Goal: Register for event/course

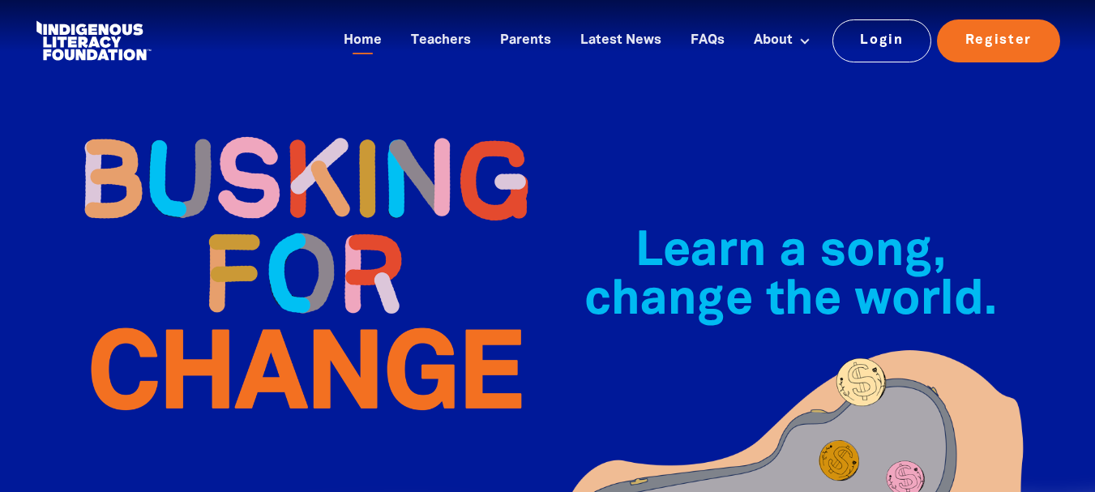
scroll to position [534, 0]
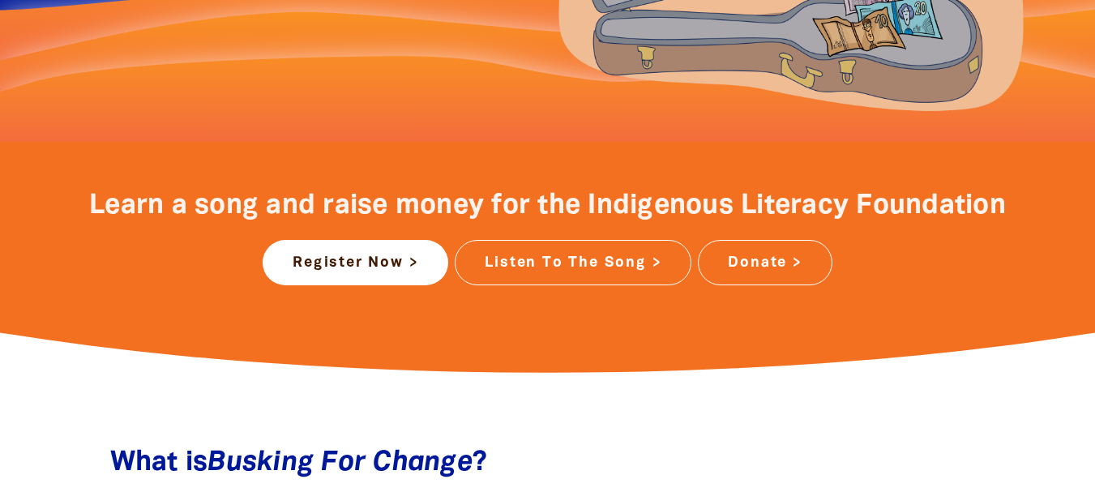
click at [571, 262] on link "Listen To The Song >" at bounding box center [573, 262] width 237 height 45
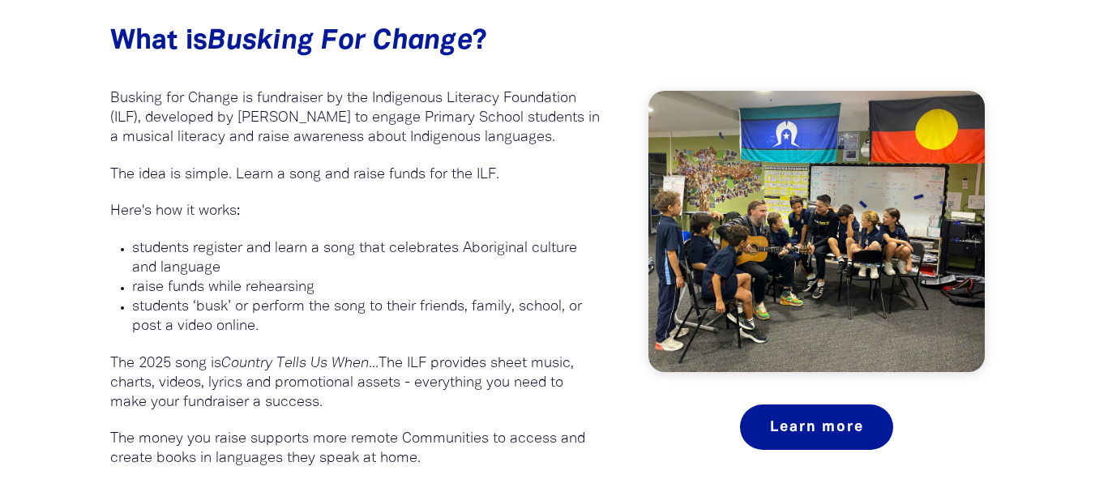
scroll to position [956, 0]
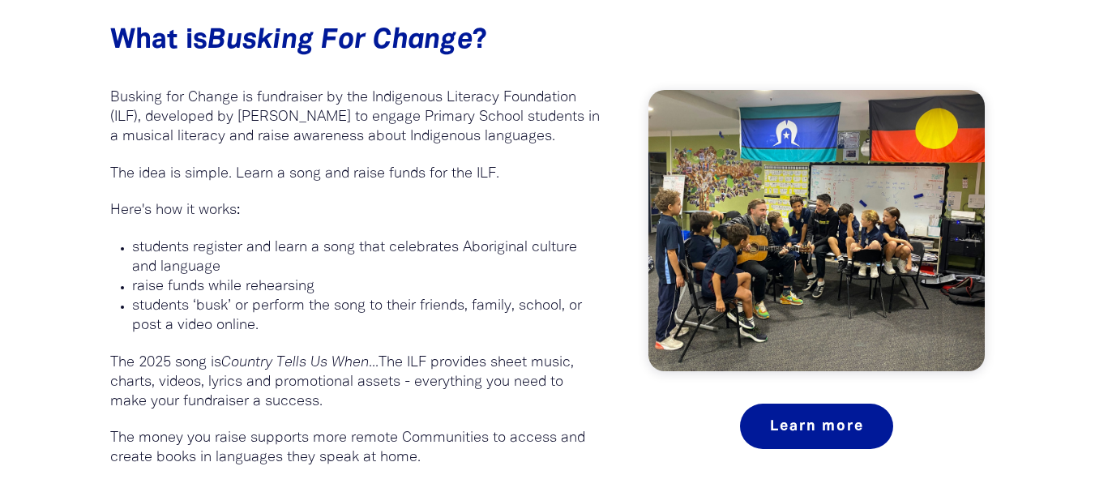
drag, startPoint x: 466, startPoint y: 392, endPoint x: 388, endPoint y: 340, distance: 94.0
click at [388, 340] on p at bounding box center [355, 345] width 490 height 18
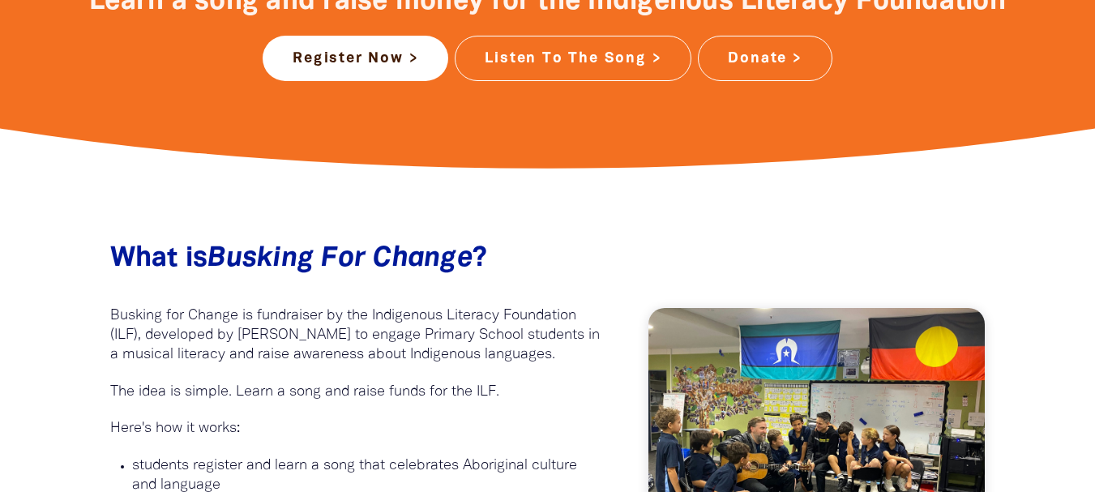
scroll to position [730, 0]
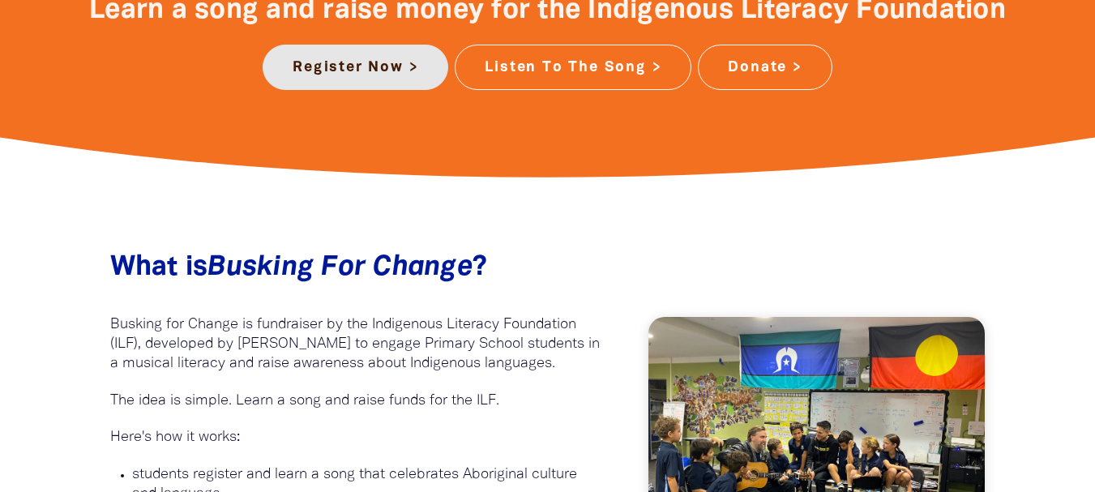
click at [372, 63] on link "Register Now >" at bounding box center [356, 67] width 186 height 45
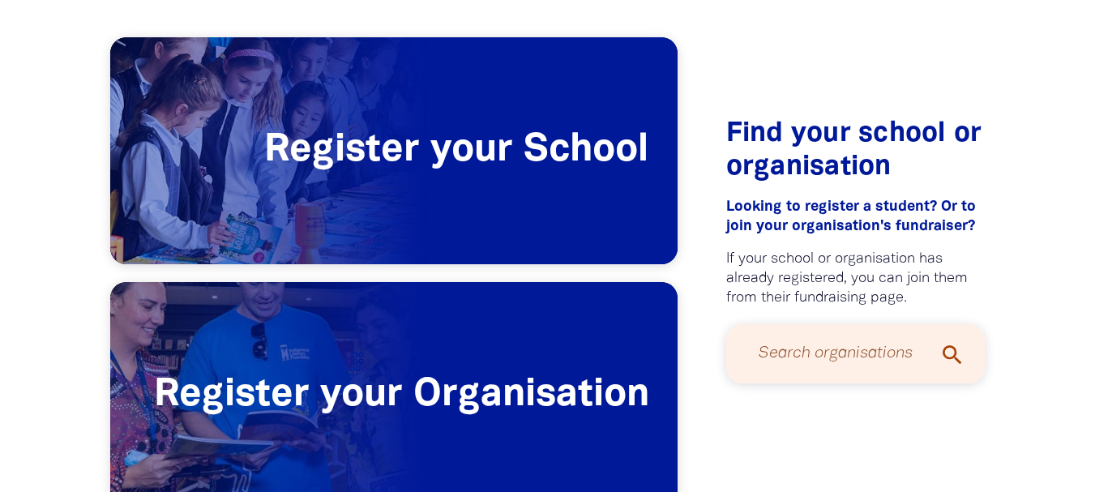
scroll to position [382, 0]
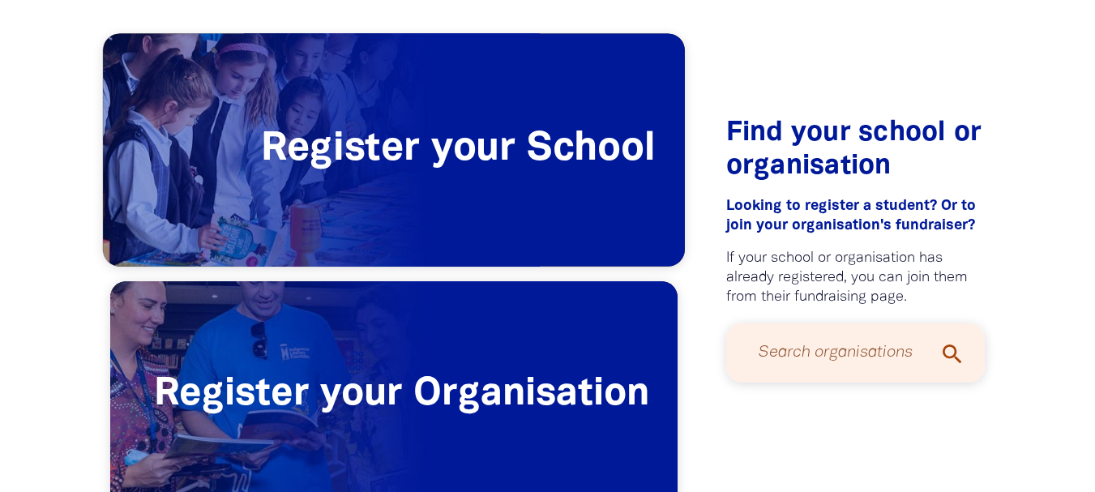
click at [359, 198] on span "Register your School" at bounding box center [394, 150] width 582 height 233
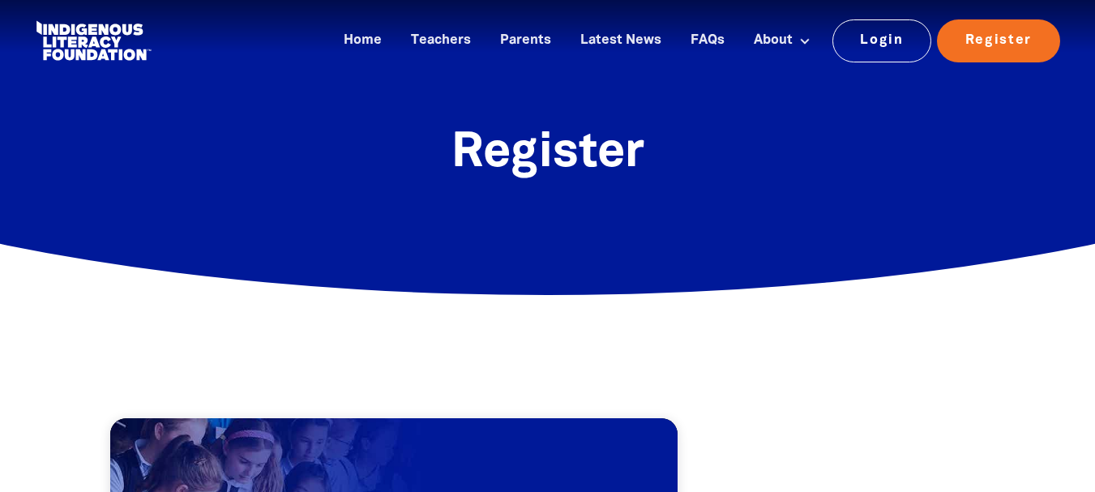
scroll to position [382, 0]
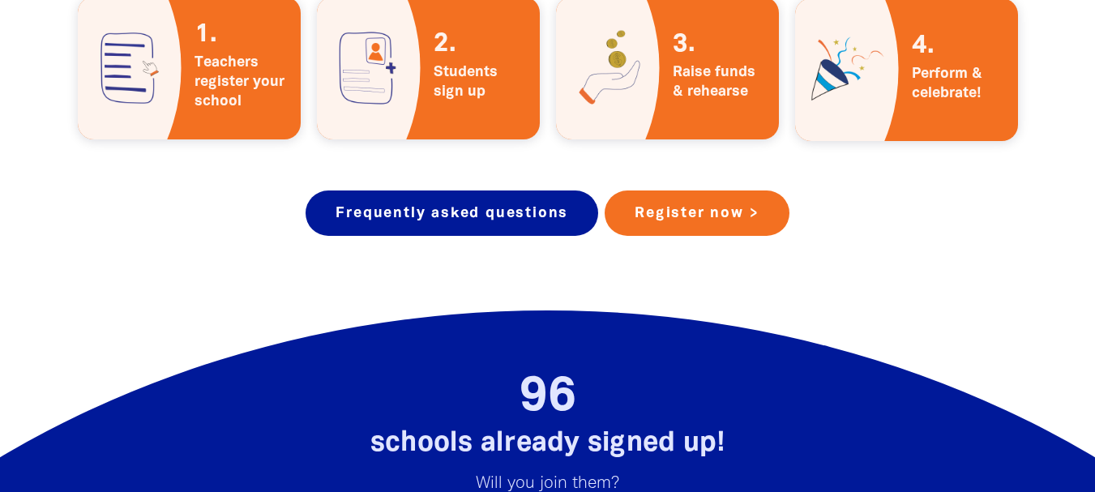
scroll to position [3082, 0]
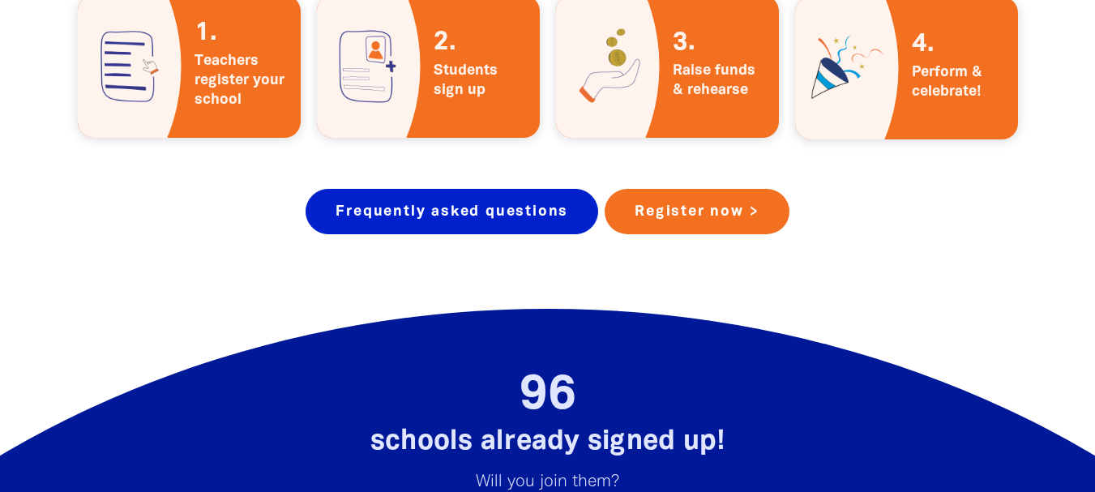
click at [507, 190] on link "Frequently asked questions" at bounding box center [452, 211] width 293 height 45
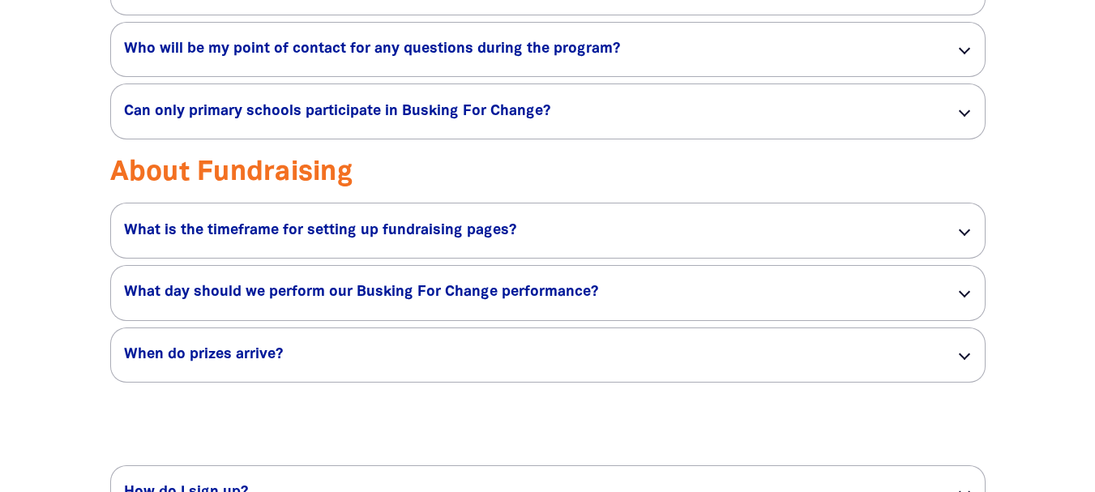
scroll to position [2797, 0]
